Goal: Information Seeking & Learning: Learn about a topic

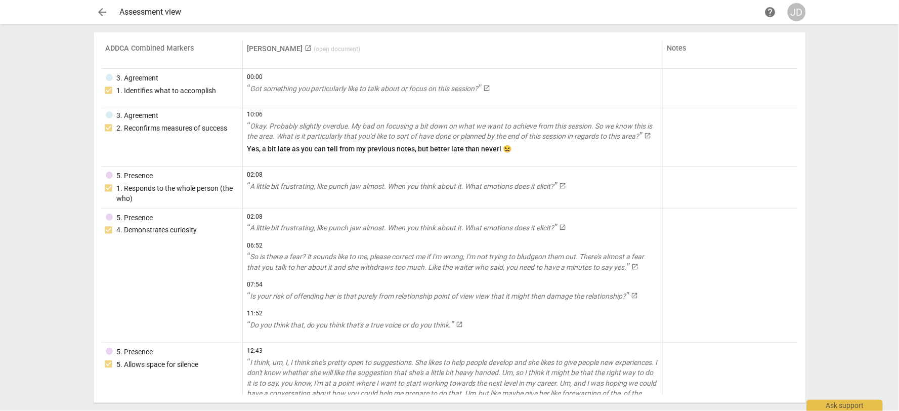
click at [314, 46] on span "( open document )" at bounding box center [337, 49] width 47 height 7
click at [101, 12] on span "arrow_back" at bounding box center [103, 12] width 12 height 12
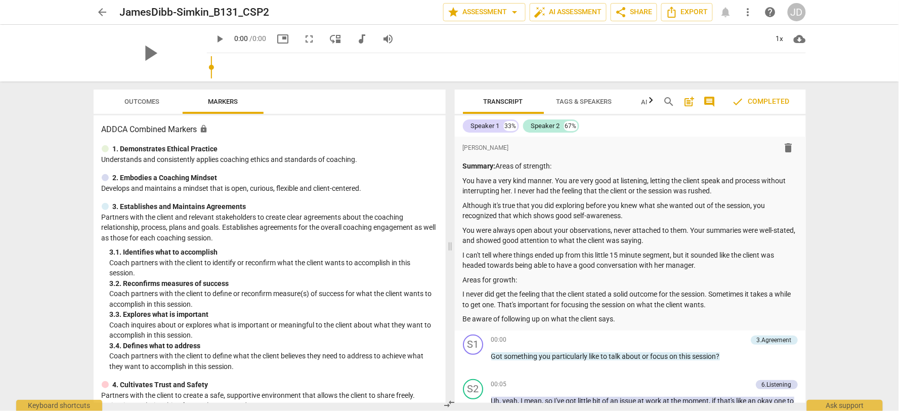
click at [124, 43] on div "play_arrow" at bounding box center [150, 53] width 113 height 57
drag, startPoint x: 124, startPoint y: 43, endPoint x: 129, endPoint y: 84, distance: 41.3
click at [124, 43] on div "play_arrow" at bounding box center [150, 53] width 113 height 57
click at [134, 105] on span "Outcomes" at bounding box center [141, 102] width 59 height 14
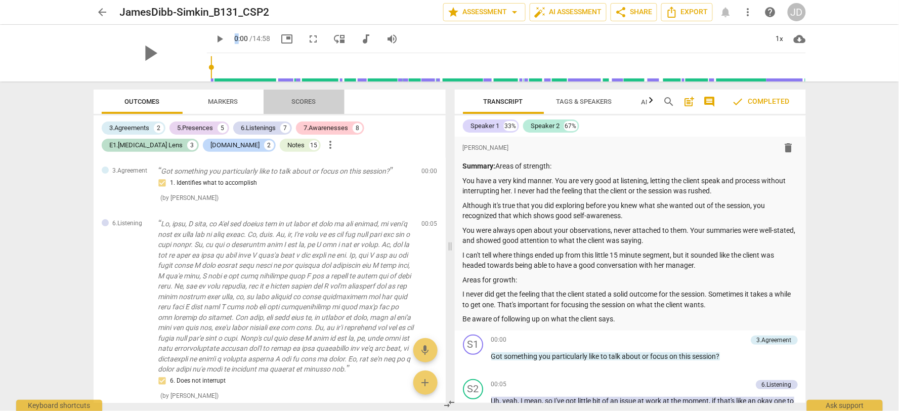
click at [302, 99] on span "Scores" at bounding box center [304, 102] width 24 height 8
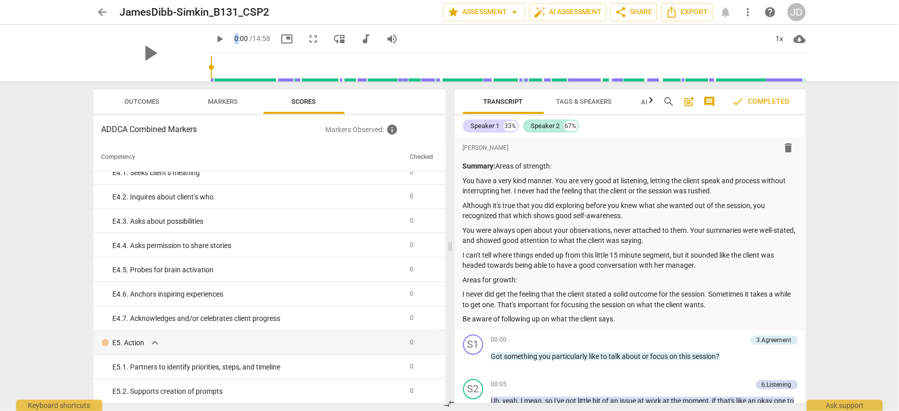
scroll to position [1752, 0]
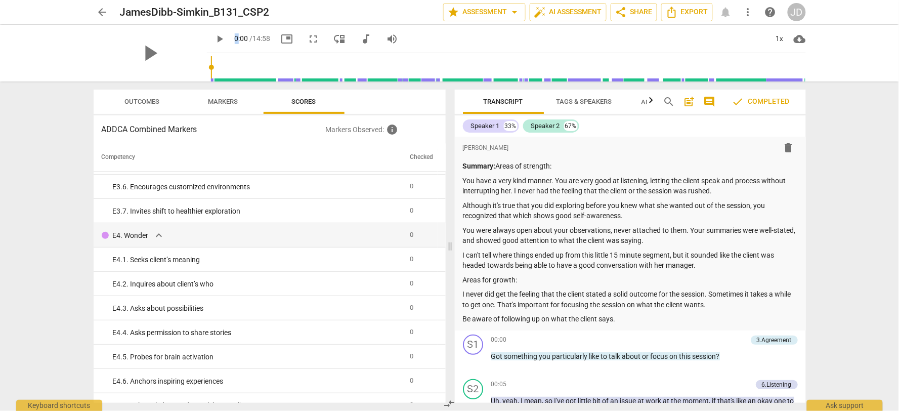
click at [135, 103] on span "Outcomes" at bounding box center [142, 102] width 35 height 8
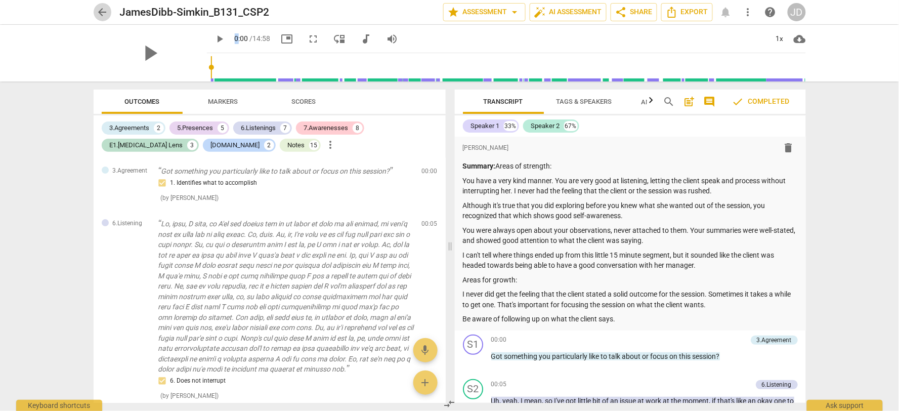
click at [105, 13] on span "arrow_back" at bounding box center [103, 12] width 12 height 12
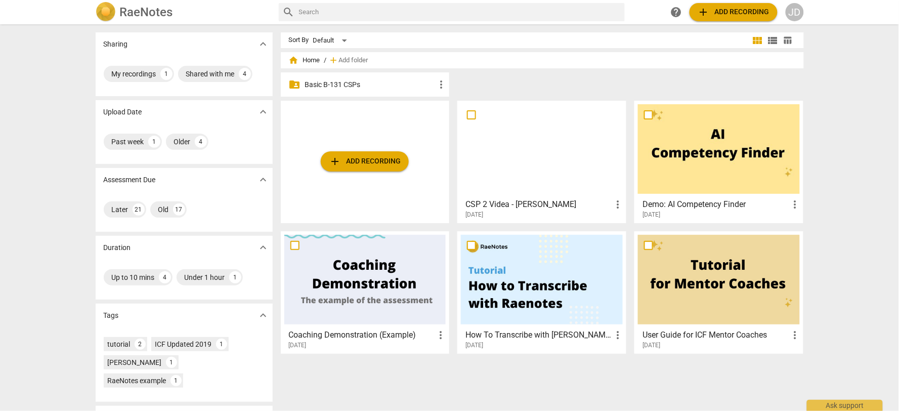
click at [142, 13] on h2 "RaeNotes" at bounding box center [146, 12] width 53 height 14
click at [362, 14] on input "text" at bounding box center [460, 12] width 322 height 16
type input "assessment"
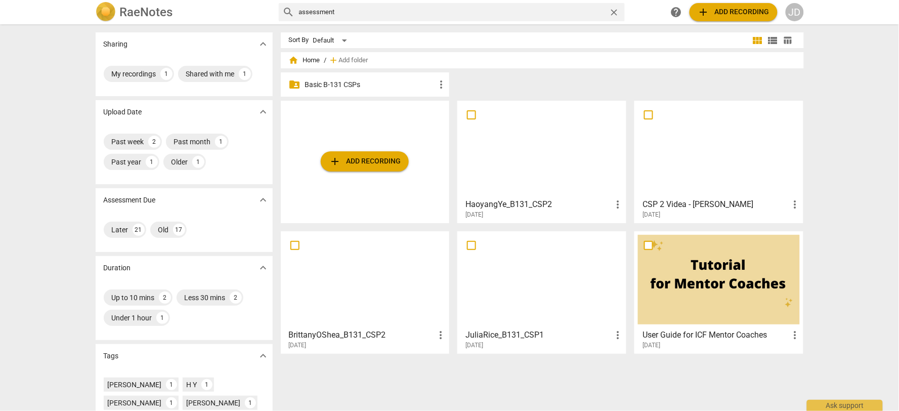
click at [442, 86] on span "more_vert" at bounding box center [441, 84] width 12 height 12
click at [390, 83] on div at bounding box center [449, 205] width 899 height 411
click at [345, 82] on p "Basic B-131 CSPs" at bounding box center [370, 84] width 131 height 11
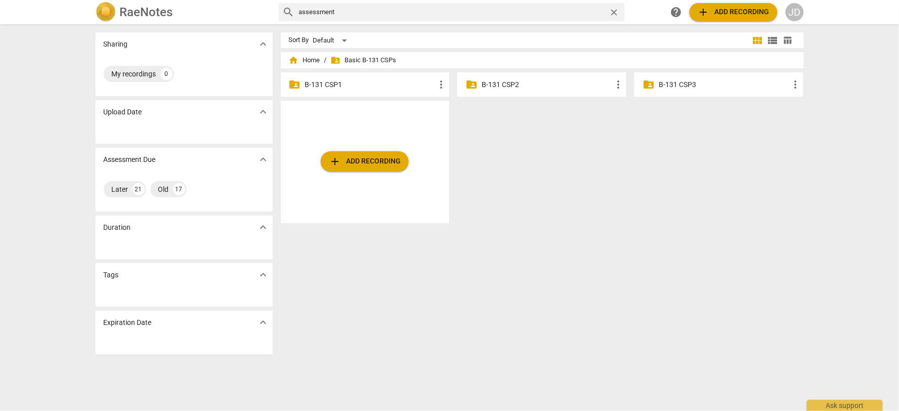
click at [393, 79] on p "B-131 CSP1" at bounding box center [370, 84] width 131 height 11
click at [515, 85] on p "B-131 CSP2" at bounding box center [547, 84] width 131 height 11
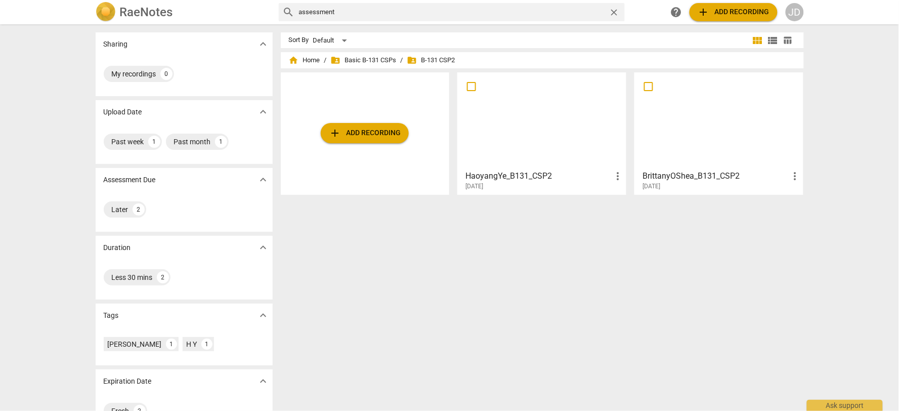
click at [427, 61] on span "folder_shared B-131 CSP2" at bounding box center [431, 60] width 48 height 10
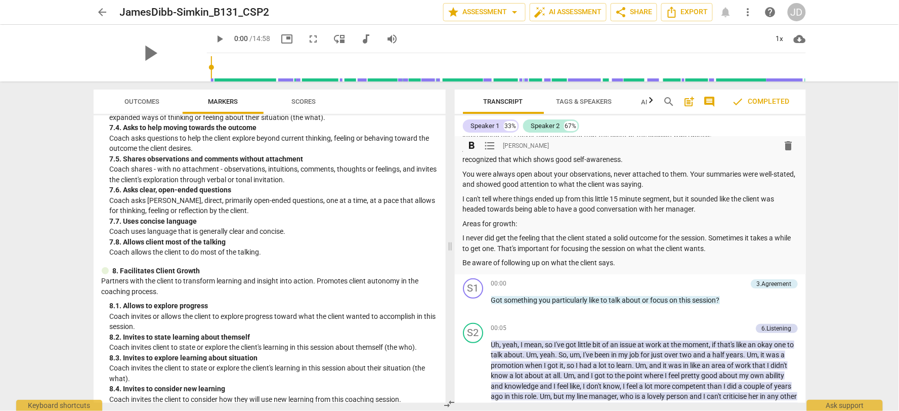
scroll to position [112, 0]
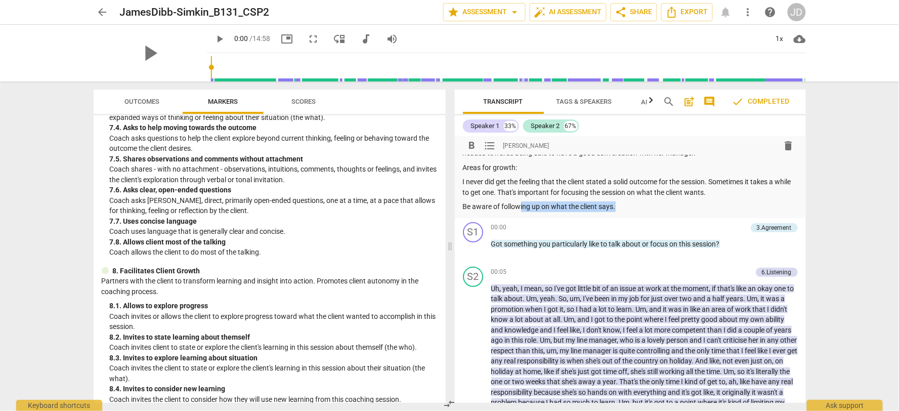
drag, startPoint x: 648, startPoint y: 207, endPoint x: 519, endPoint y: 203, distance: 129.6
click at [519, 203] on p "Be aware of following up on what the client says." at bounding box center [630, 206] width 335 height 11
click at [563, 188] on p "I never did get the feeling that the client stated a solid outcome for the sess…" at bounding box center [630, 187] width 335 height 21
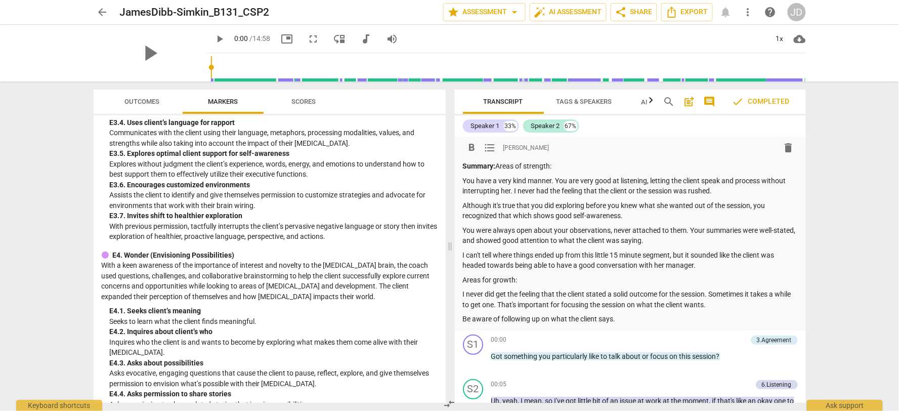
scroll to position [2193, 0]
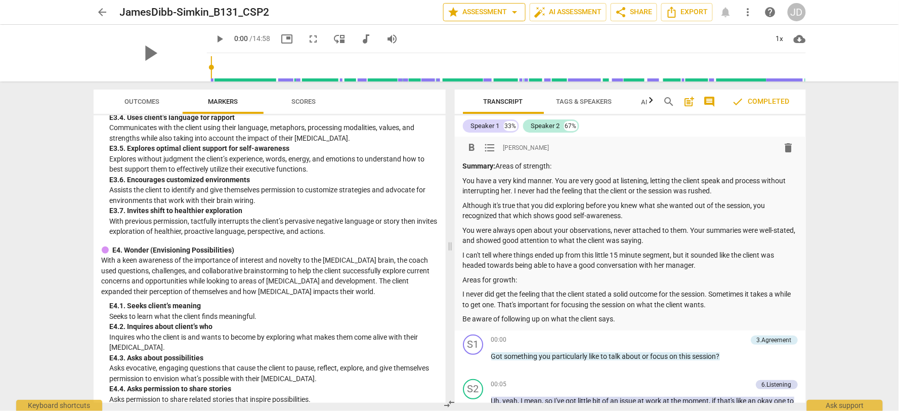
click at [496, 12] on span "star Assessment arrow_drop_down" at bounding box center [484, 12] width 73 height 12
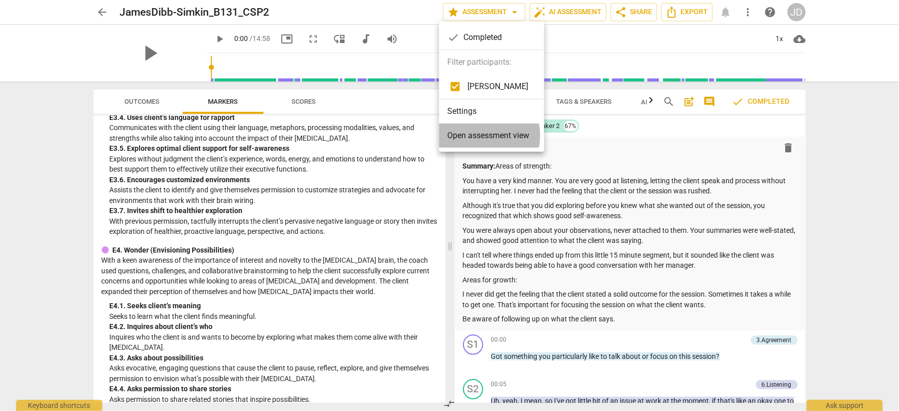
click at [470, 136] on span "Open assessment view" at bounding box center [488, 136] width 82 height 12
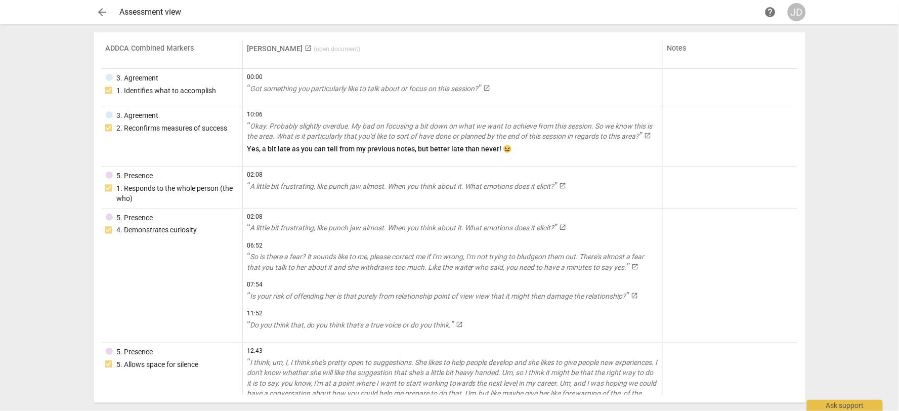
click at [795, 14] on div "JD" at bounding box center [797, 12] width 18 height 18
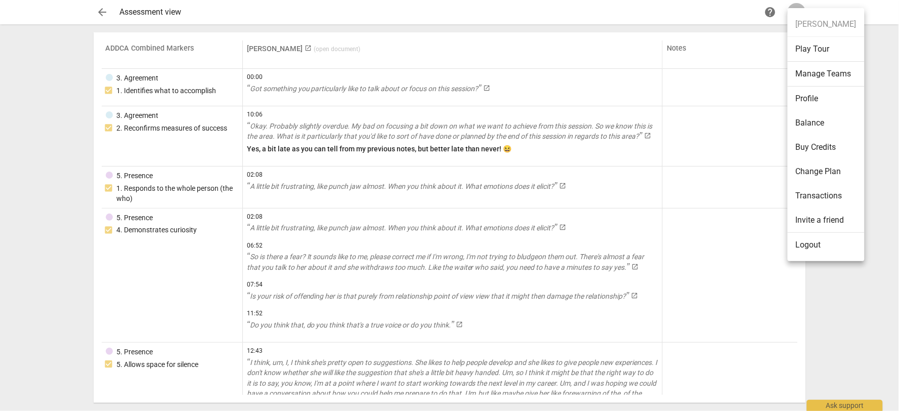
click at [824, 97] on li "Profile" at bounding box center [826, 99] width 77 height 24
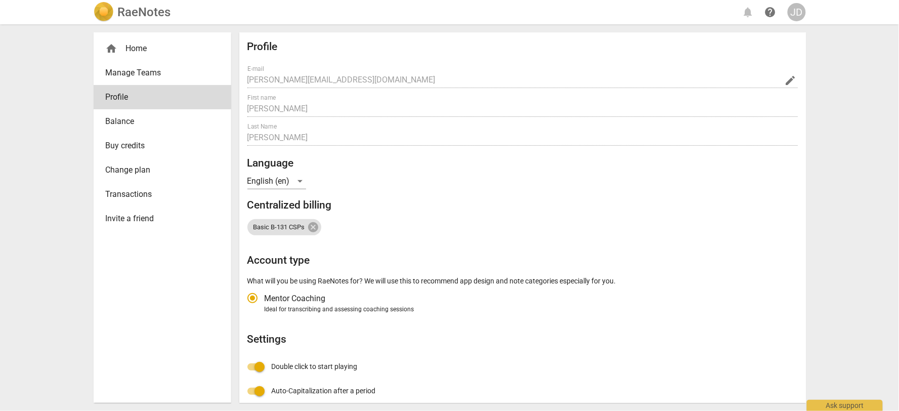
radio input "false"
